Goal: Complete application form: Complete application form

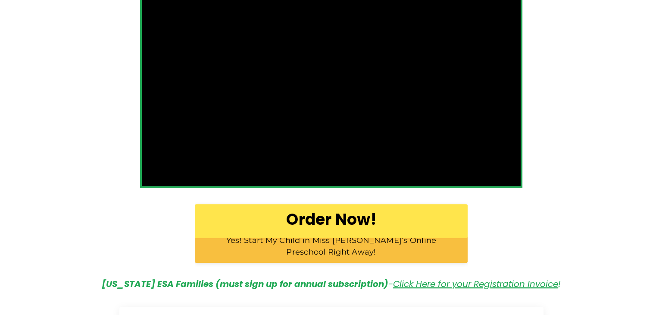
scroll to position [302, 0]
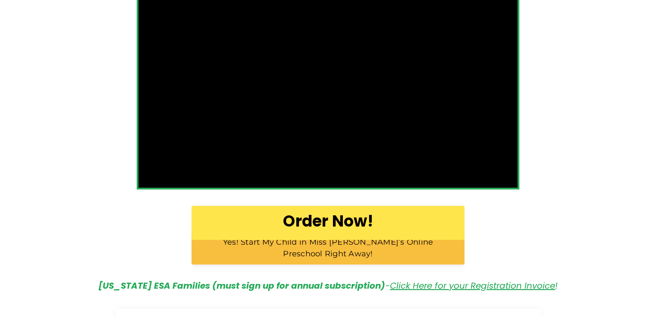
click at [306, 225] on b "Order Now!" at bounding box center [328, 221] width 90 height 22
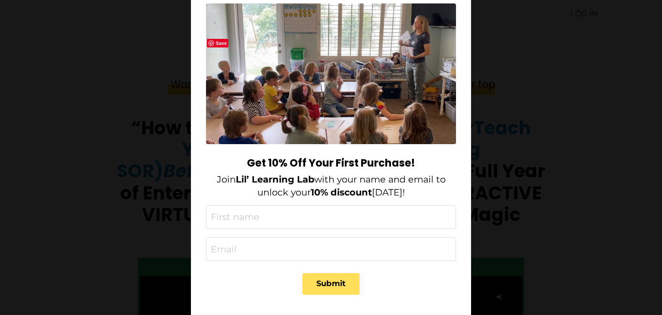
scroll to position [45, 0]
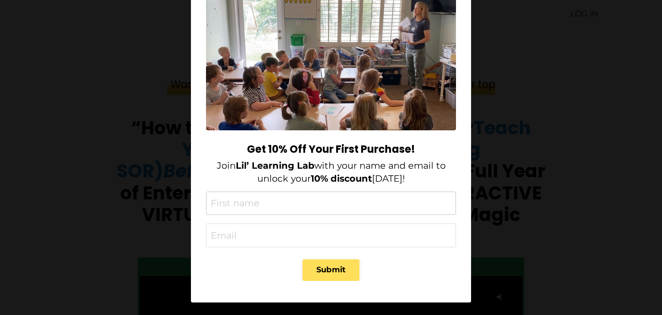
click at [269, 206] on input "text" at bounding box center [331, 203] width 250 height 24
type input "Test"
type input "dextergwapo23@gmail.com"
click at [303, 259] on button "Submit" at bounding box center [331, 270] width 57 height 22
